Goal: Transaction & Acquisition: Book appointment/travel/reservation

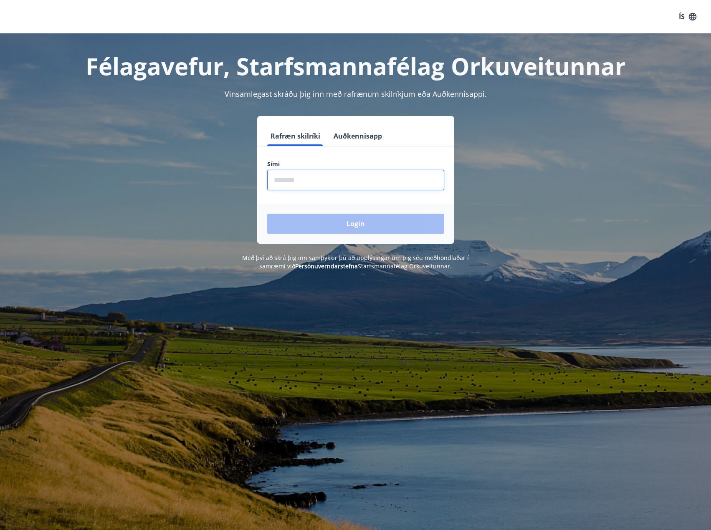
click at [314, 178] on input "phone" at bounding box center [355, 180] width 177 height 20
type input "********"
click at [324, 222] on button "Login" at bounding box center [355, 224] width 177 height 20
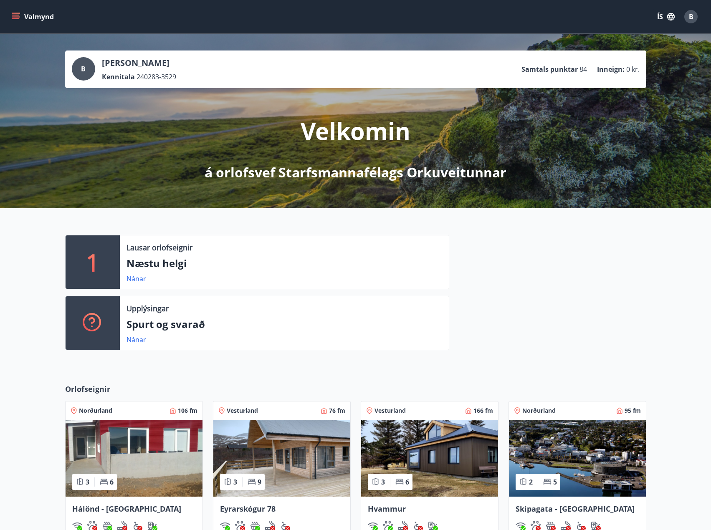
click at [41, 13] on button "Valmynd" at bounding box center [33, 16] width 47 height 15
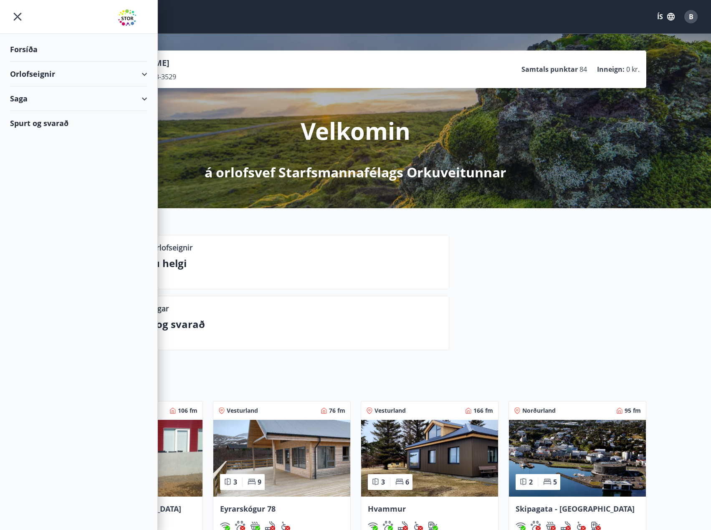
click at [349, 276] on div "Nánar" at bounding box center [285, 279] width 316 height 10
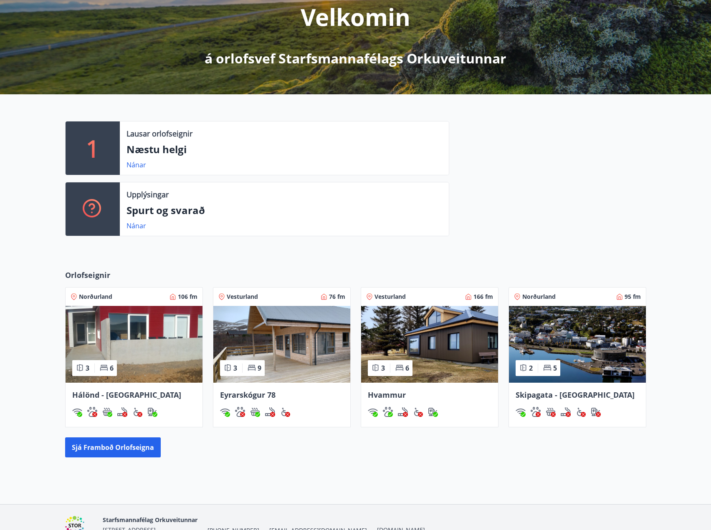
scroll to position [125, 0]
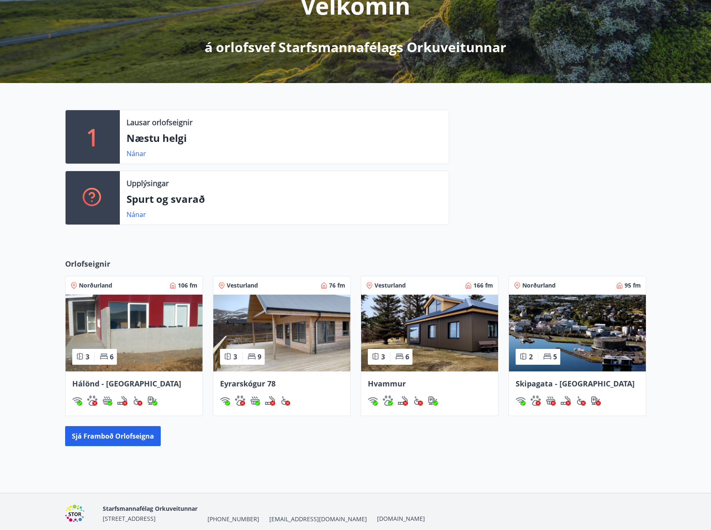
click at [116, 279] on div "Norðurland 106 fm" at bounding box center [134, 285] width 137 height 18
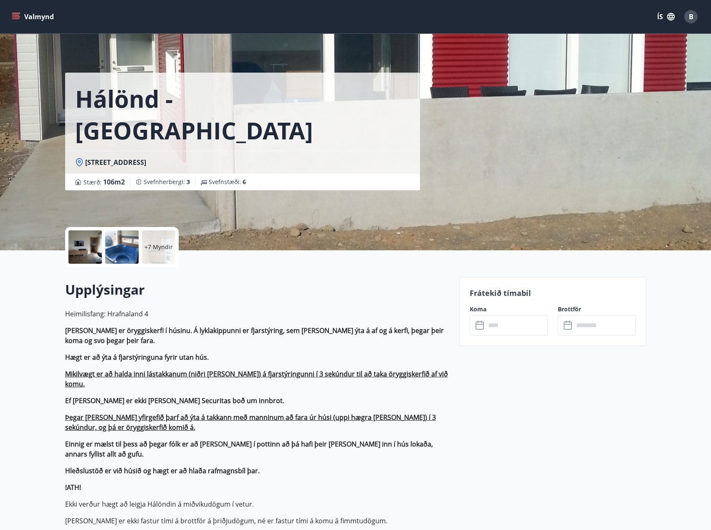
click at [522, 331] on input "text" at bounding box center [517, 325] width 62 height 20
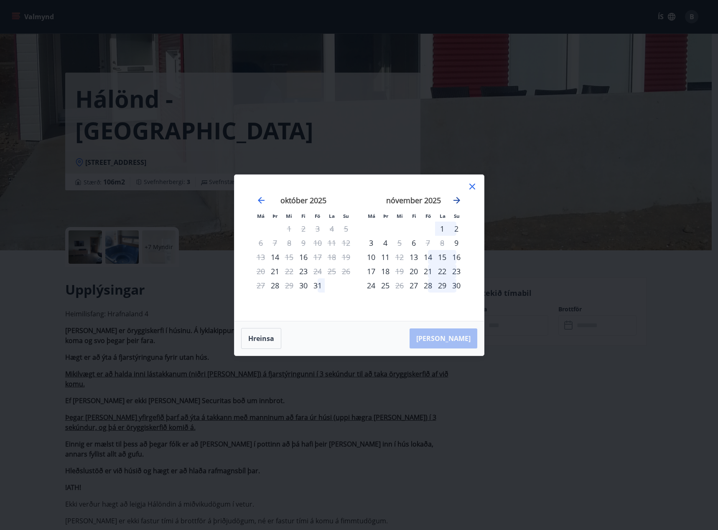
click at [458, 200] on icon "Move forward to switch to the next month." at bounding box center [457, 200] width 10 height 10
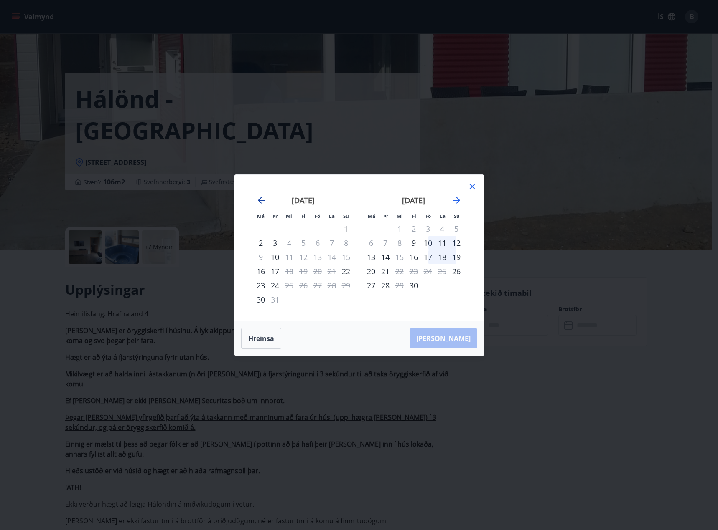
click at [262, 202] on icon "Move backward to switch to the previous month." at bounding box center [261, 200] width 10 height 10
click at [457, 204] on icon "Move forward to switch to the next month." at bounding box center [457, 200] width 10 height 10
click at [257, 203] on icon "Move backward to switch to the previous month." at bounding box center [261, 200] width 10 height 10
click at [264, 202] on icon "Move backward to switch to the previous month." at bounding box center [261, 200] width 10 height 10
click at [355, 302] on div "janúar 2026 1 2 3 4 5 6 7 8 9 10 11 12 13 14 15 16 17 18 19 20 21 22 23 24 25 2…" at bounding box center [303, 253] width 110 height 137
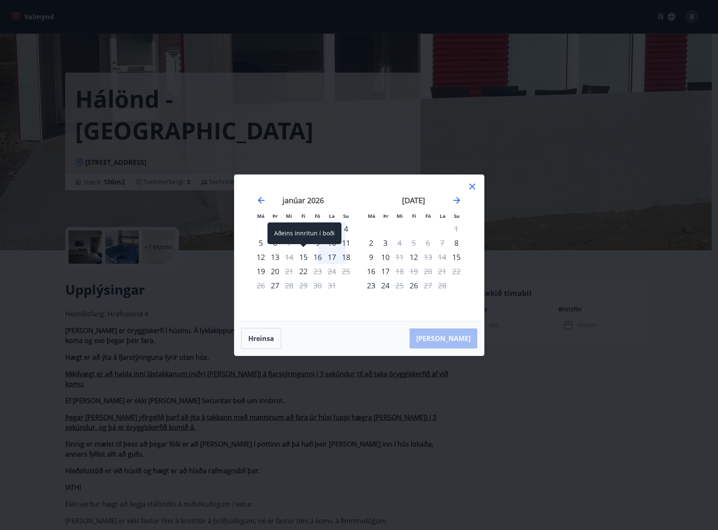
click at [304, 259] on div "15" at bounding box center [303, 257] width 14 height 14
click at [262, 271] on div "19" at bounding box center [261, 271] width 14 height 14
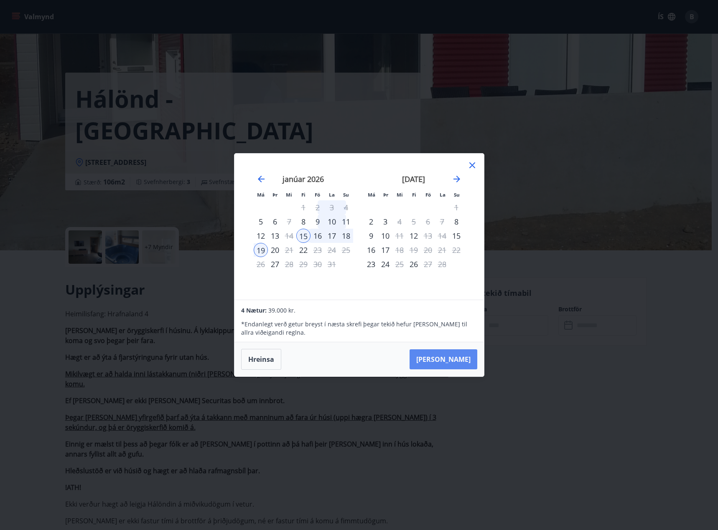
click at [459, 362] on button "Taka Frá" at bounding box center [443, 360] width 68 height 20
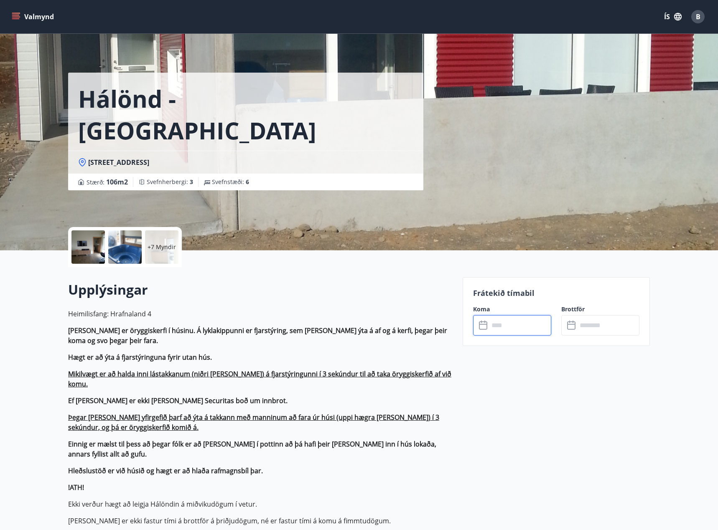
type input "******"
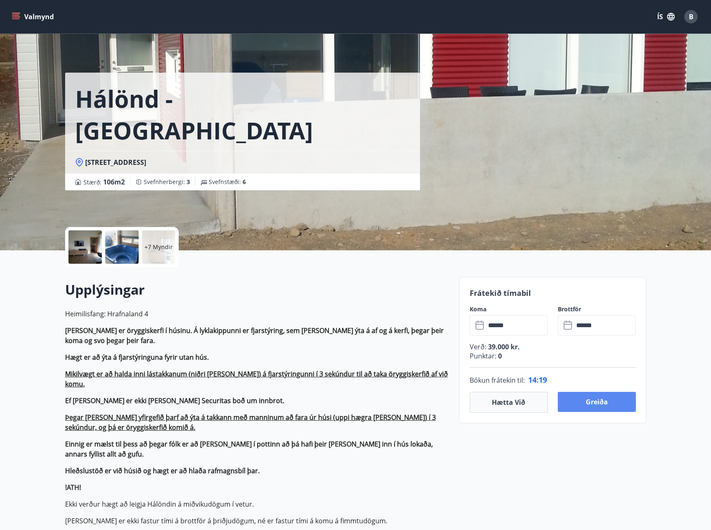
click at [608, 399] on button "Greiða" at bounding box center [597, 402] width 78 height 20
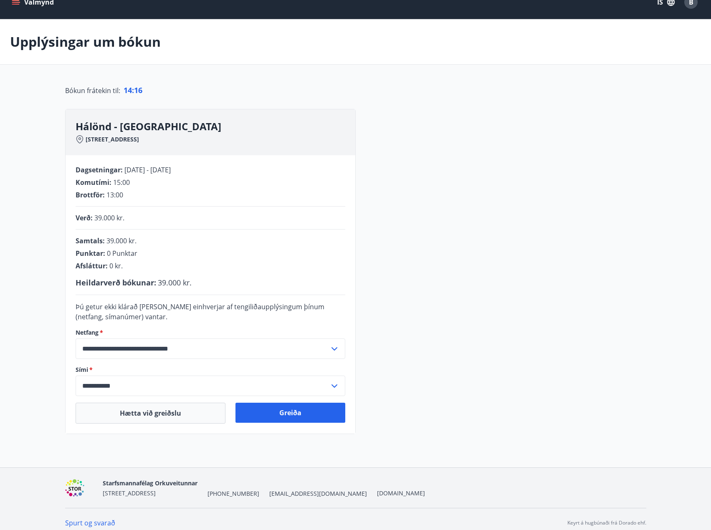
scroll to position [22, 0]
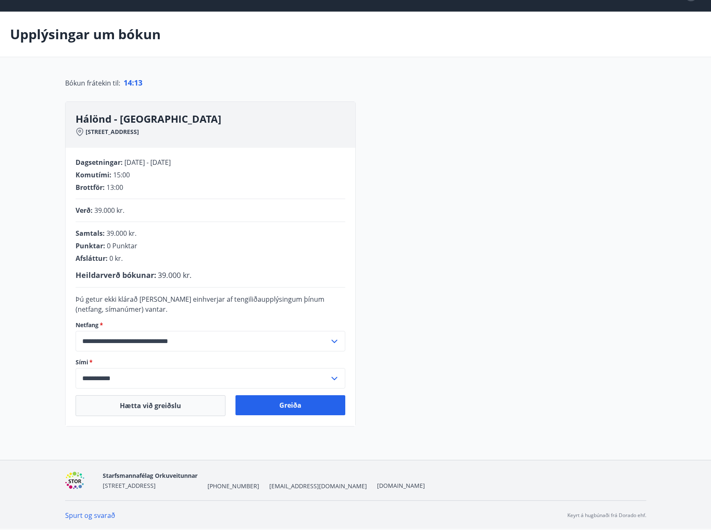
click at [255, 341] on input "**********" at bounding box center [203, 341] width 254 height 20
click at [95, 379] on input "**********" at bounding box center [203, 378] width 254 height 20
click at [101, 407] on li "Skrá nýtt símanúmer" at bounding box center [210, 411] width 269 height 15
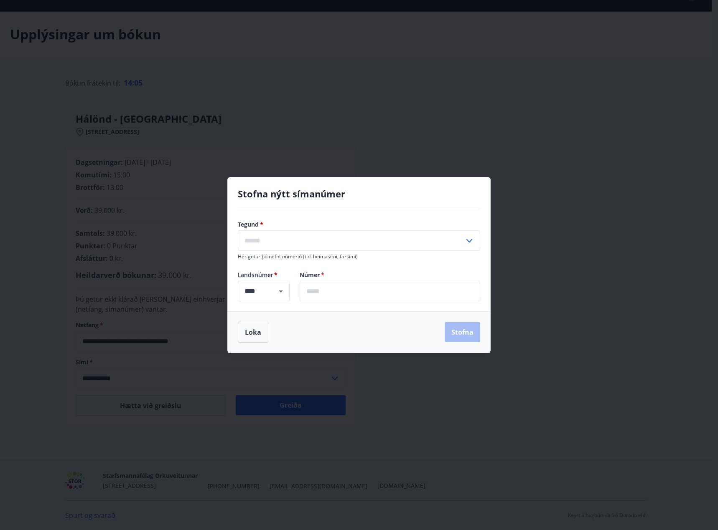
click at [273, 246] on input "text" at bounding box center [351, 241] width 226 height 20
click at [406, 220] on div "Tegund   * Farsími Heimasími Vinnu Annað ​ Hér getur þú nefnt númerið (t.d. hei…" at bounding box center [359, 261] width 262 height 101
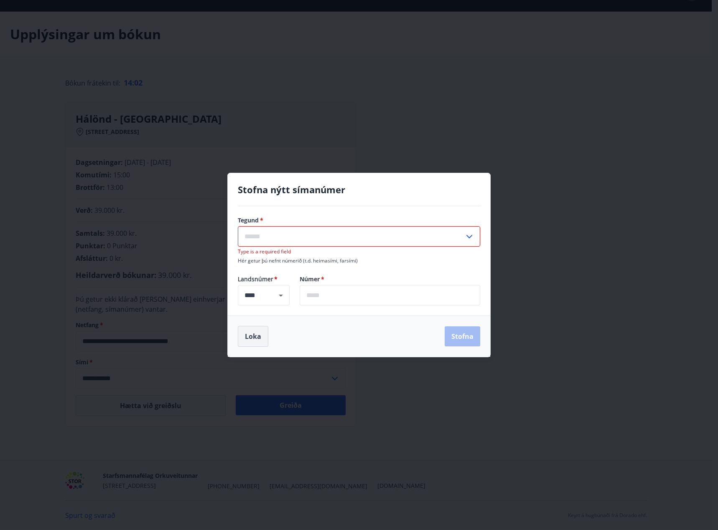
click at [255, 336] on button "Loka" at bounding box center [253, 336] width 30 height 21
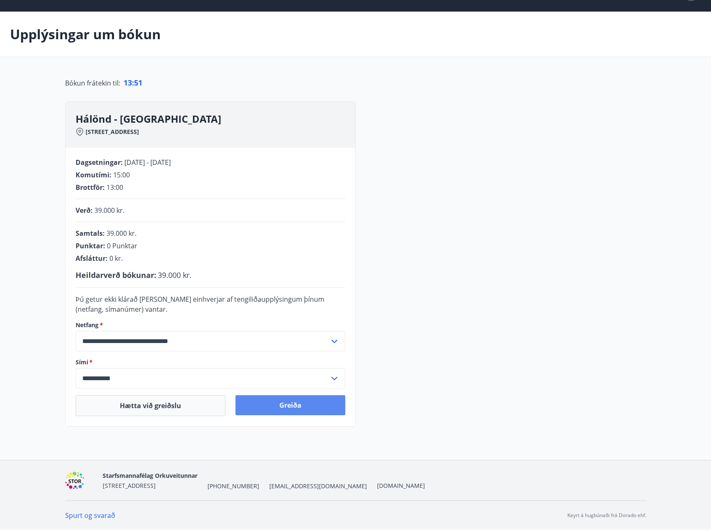
click at [304, 404] on button "Greiða" at bounding box center [291, 406] width 110 height 20
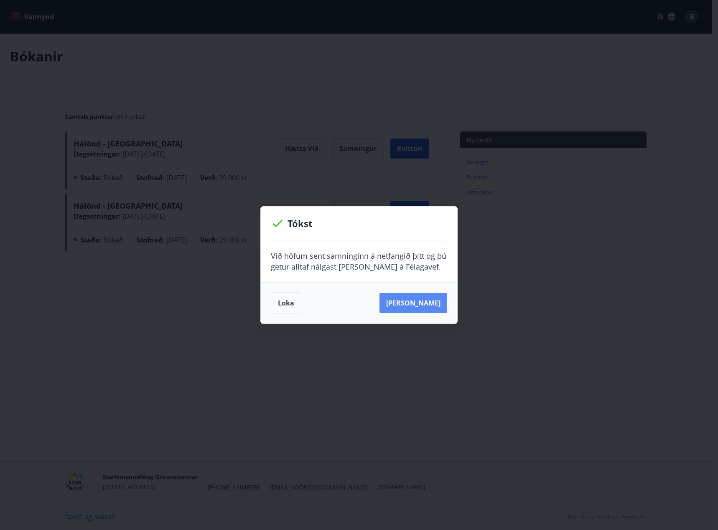
click at [424, 304] on button "[PERSON_NAME]" at bounding box center [413, 303] width 68 height 20
